Goal: Navigation & Orientation: Go to known website

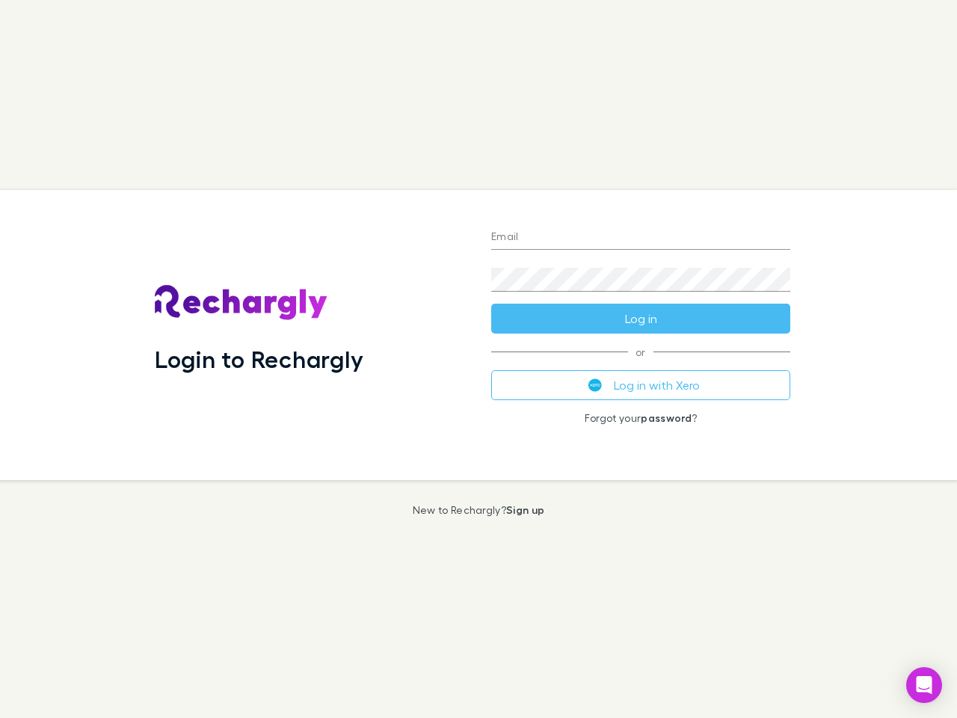
click at [479, 359] on div "Login to Rechargly" at bounding box center [311, 335] width 337 height 290
click at [641, 238] on input "Email" at bounding box center [640, 238] width 299 height 24
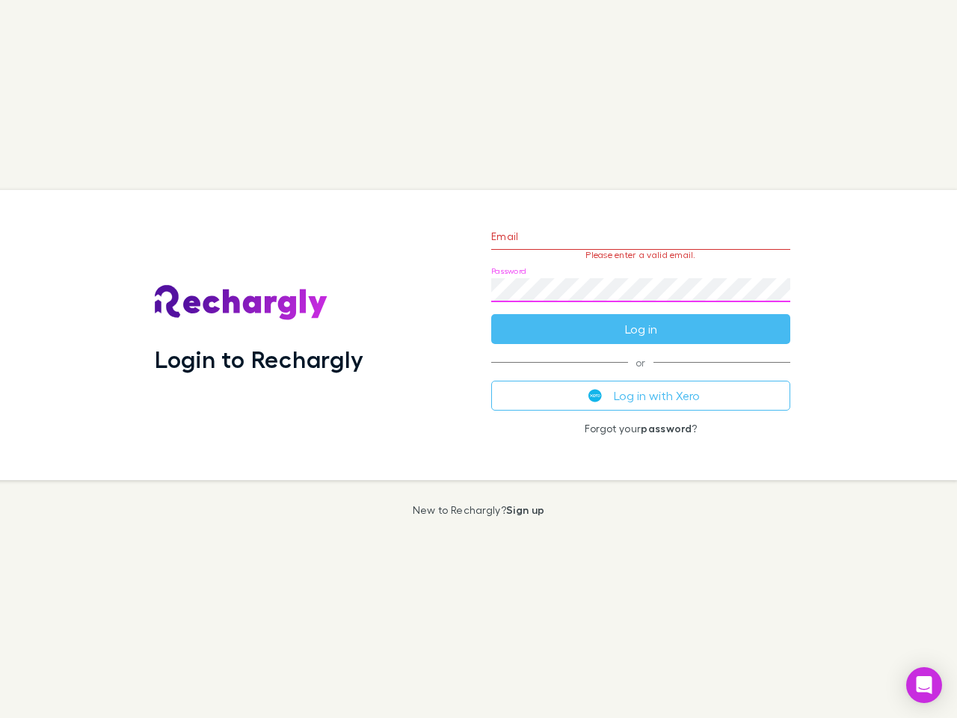
click at [641, 319] on form "Email Please enter a valid email. Password Log in" at bounding box center [640, 279] width 299 height 130
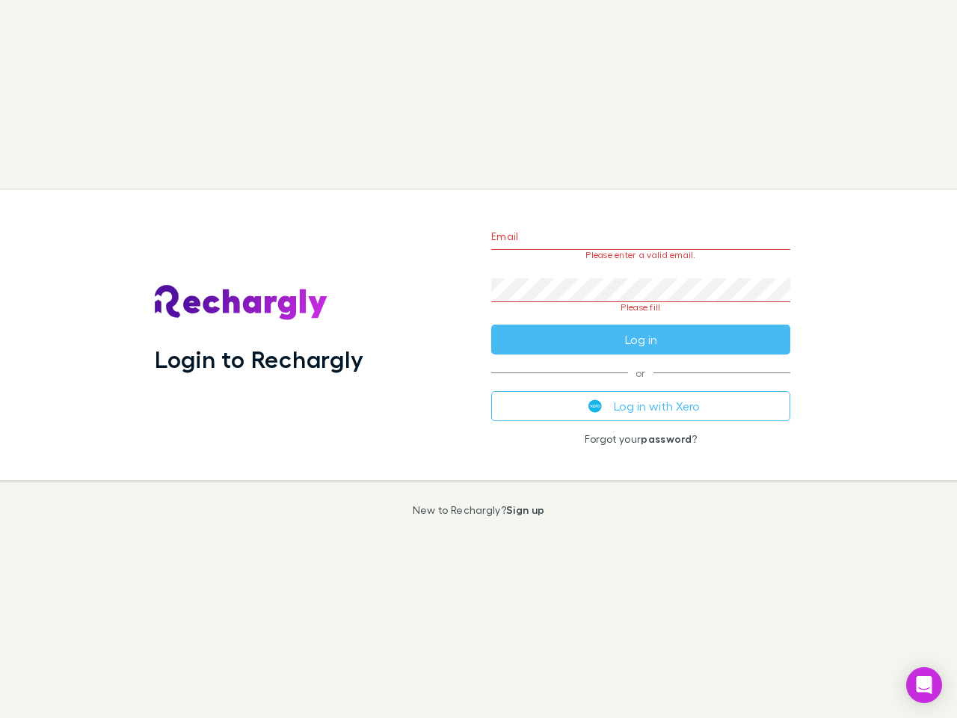
click at [641, 385] on div "Email Please enter a valid email. Password Please fill Log in or Log in with Xe…" at bounding box center [640, 335] width 323 height 290
click at [925, 685] on icon "Open Intercom Messenger" at bounding box center [925, 685] width 16 height 18
